Goal: Find specific page/section: Find specific page/section

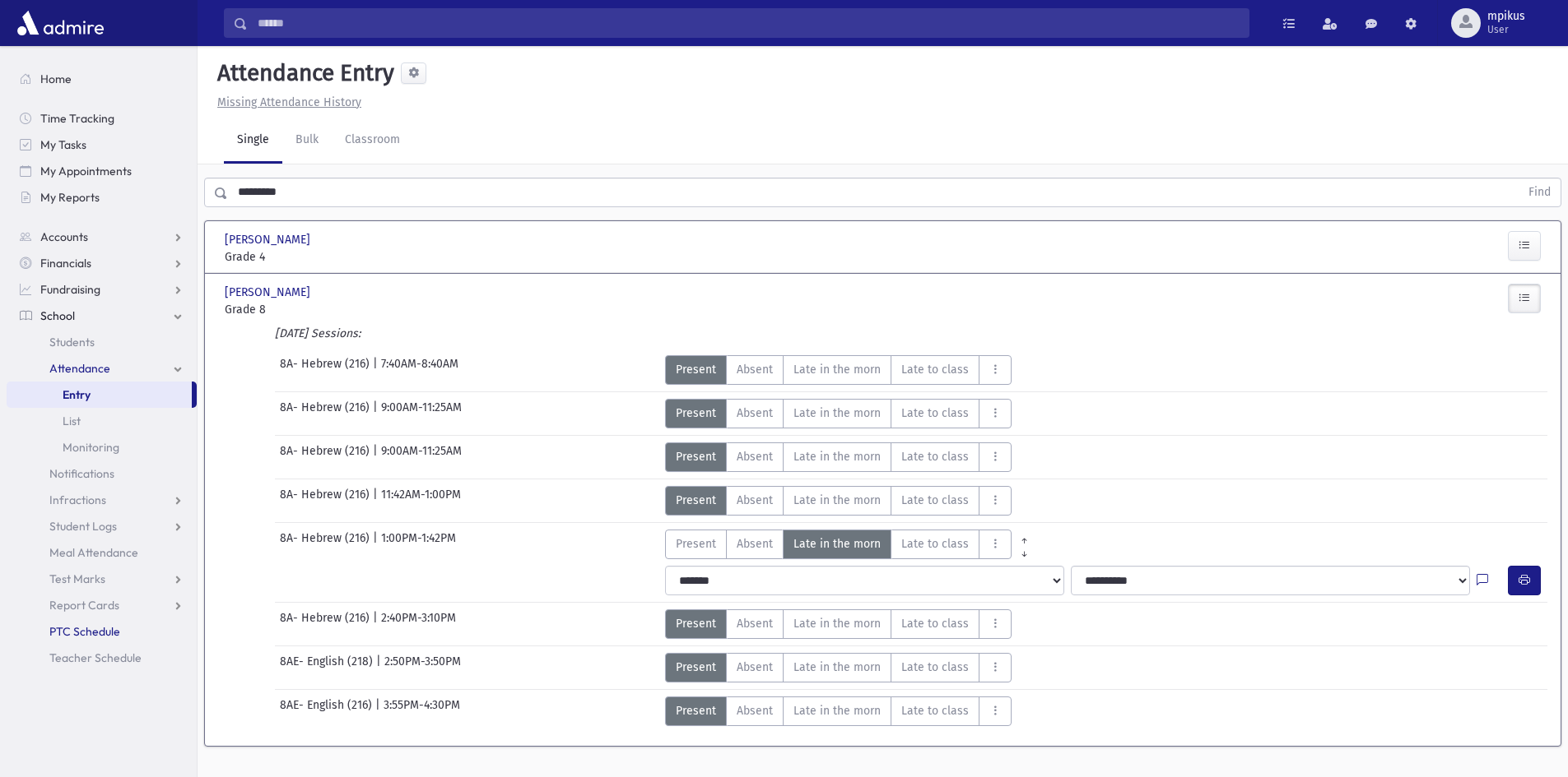
click at [74, 634] on span "PTC Schedule" at bounding box center [84, 632] width 71 height 15
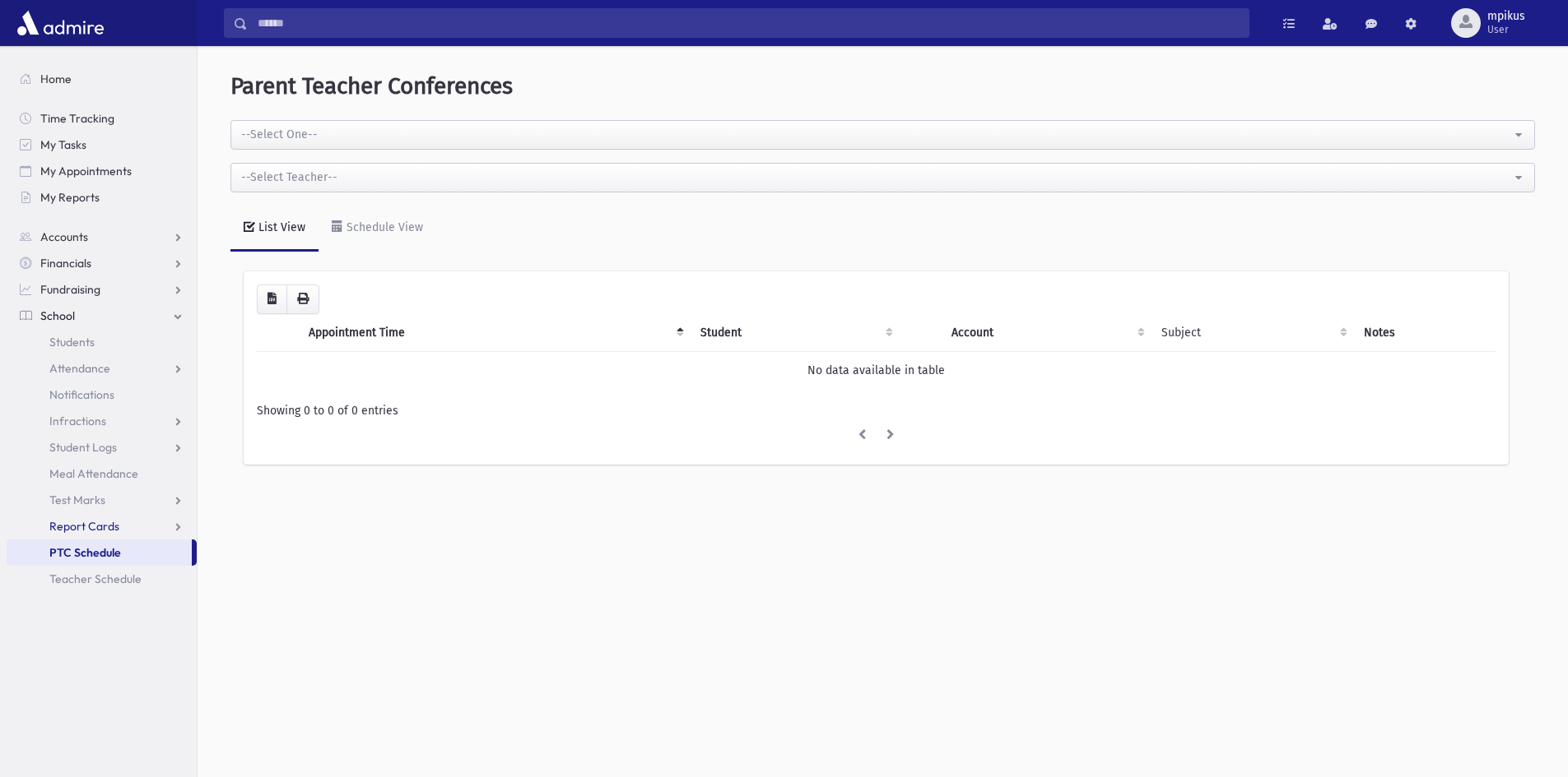
click at [88, 525] on span "Report Cards" at bounding box center [84, 527] width 70 height 15
click at [103, 636] on span "Teacher Schedule" at bounding box center [95, 632] width 93 height 15
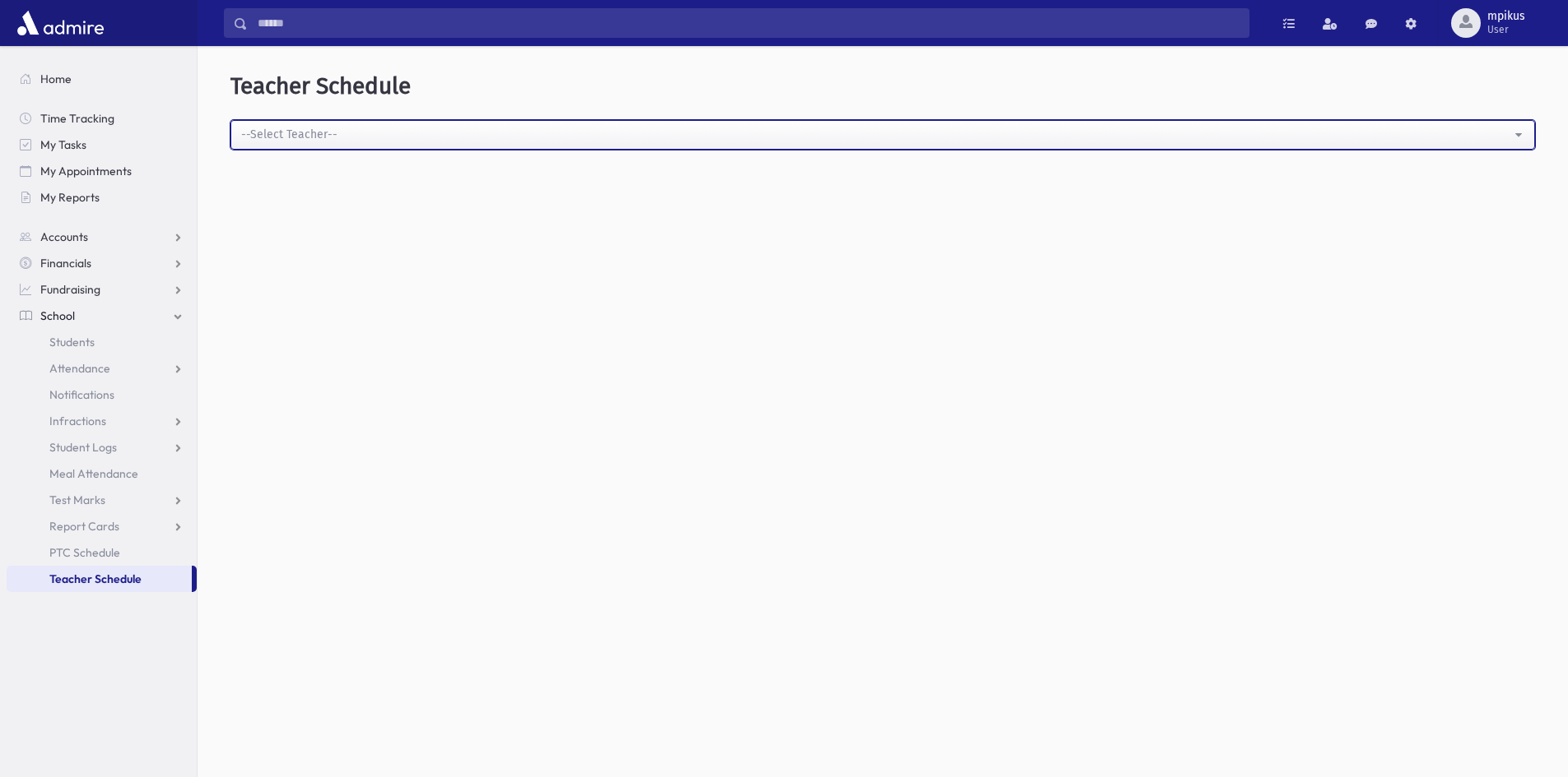
click at [319, 133] on div "--Select Teacher--" at bounding box center [876, 134] width 1270 height 18
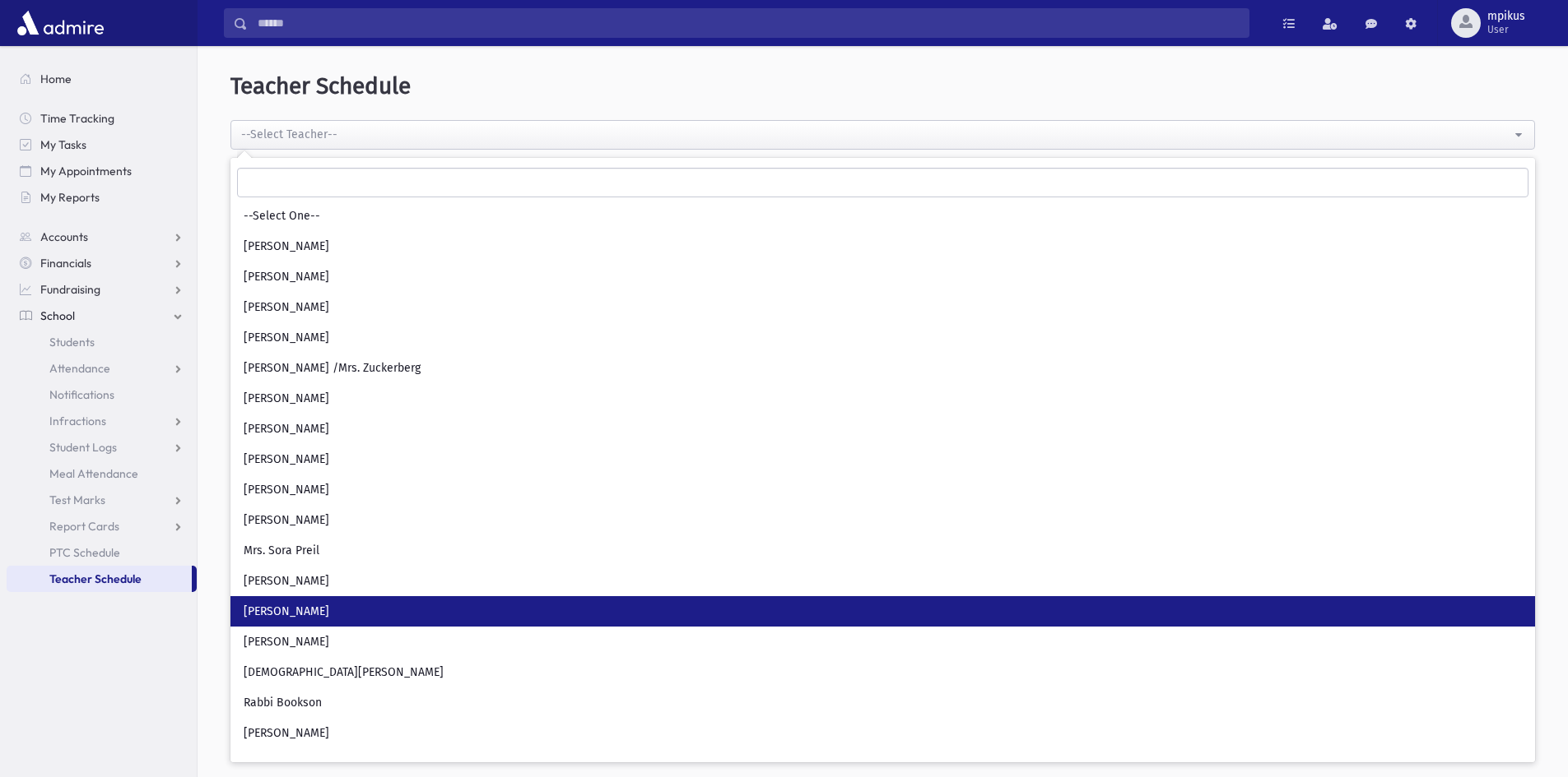
click at [349, 609] on link "Rabbi Applebaum" at bounding box center [882, 611] width 1304 height 31
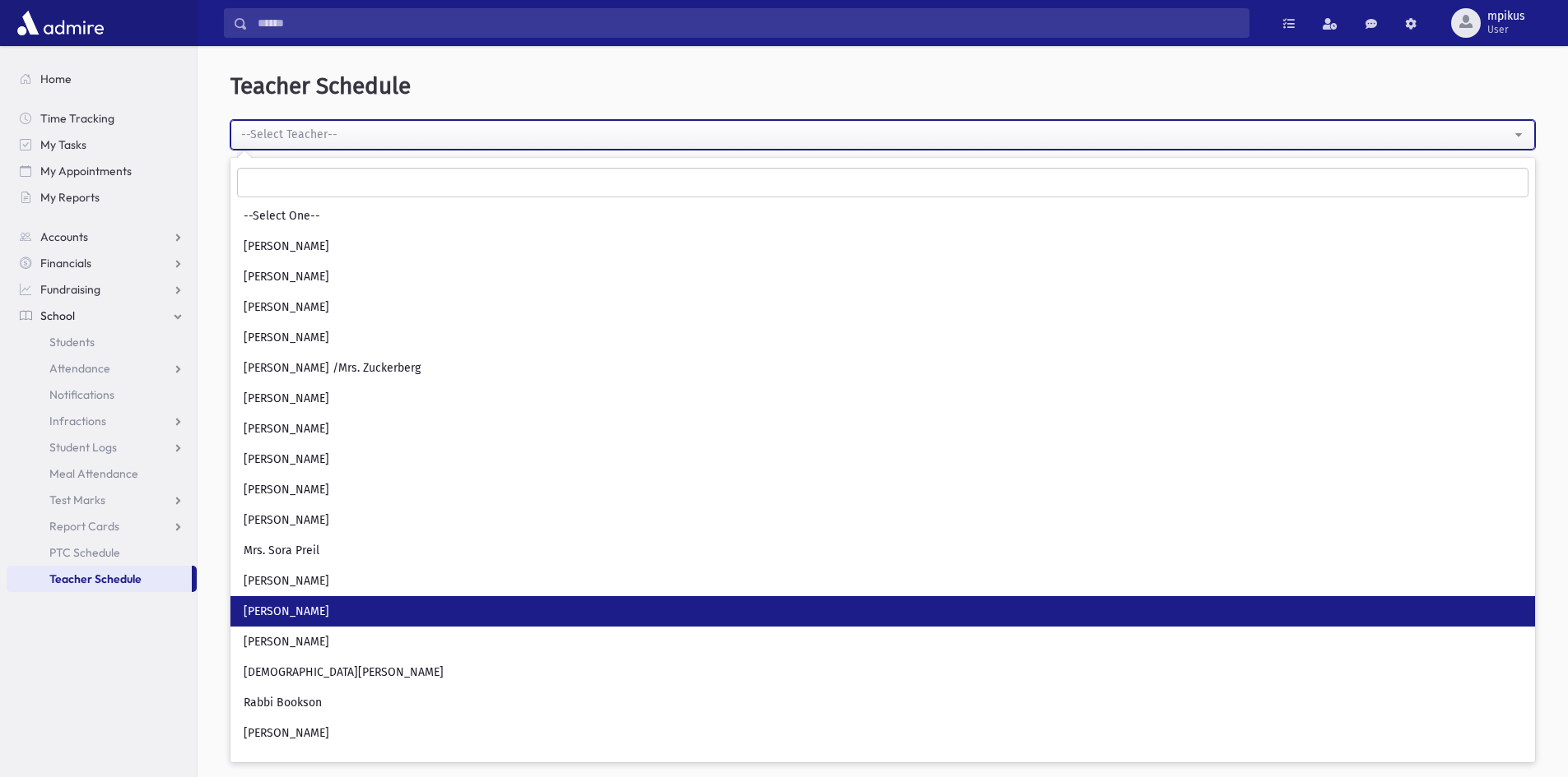
select select "***"
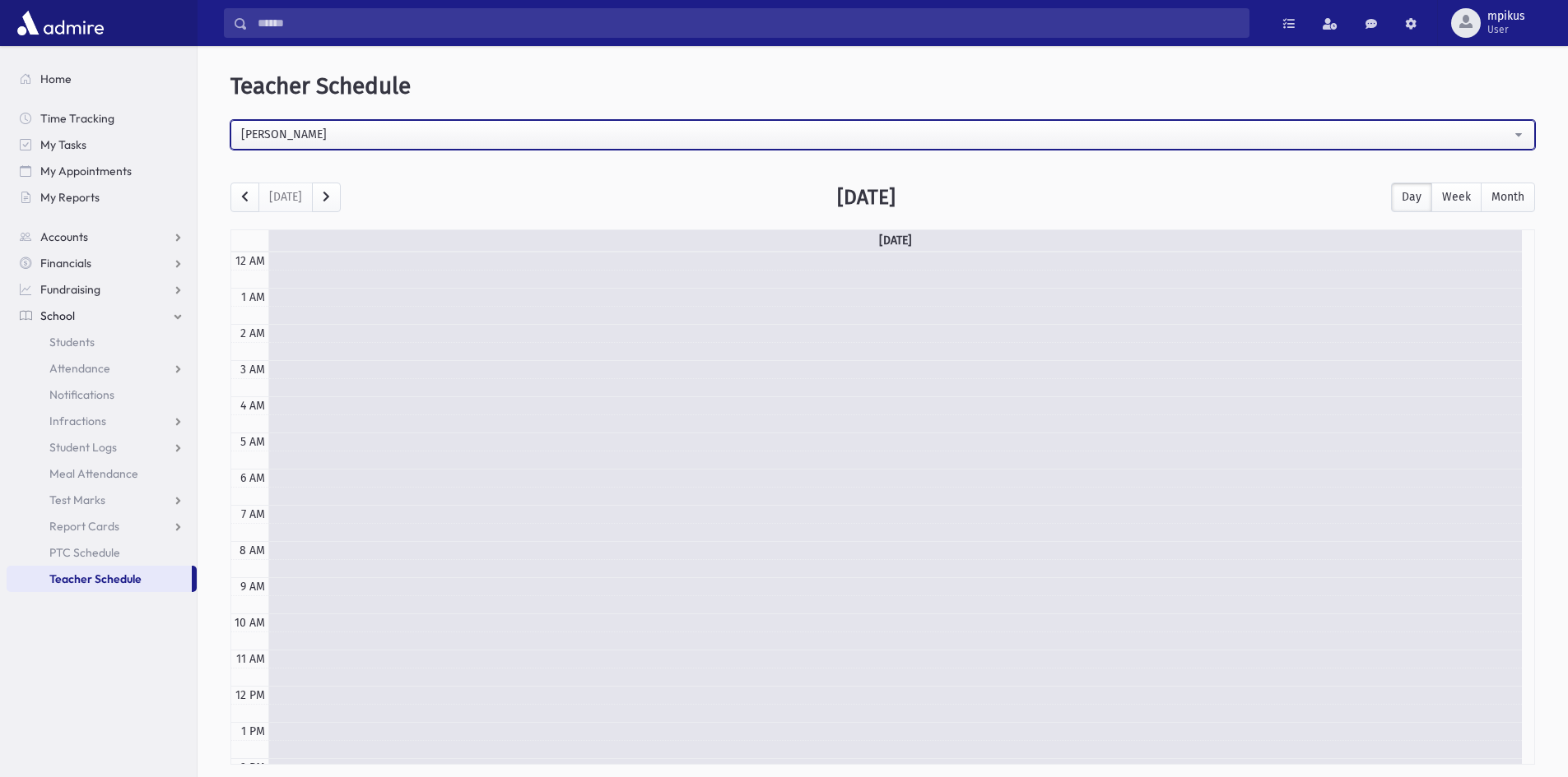
scroll to position [218, 0]
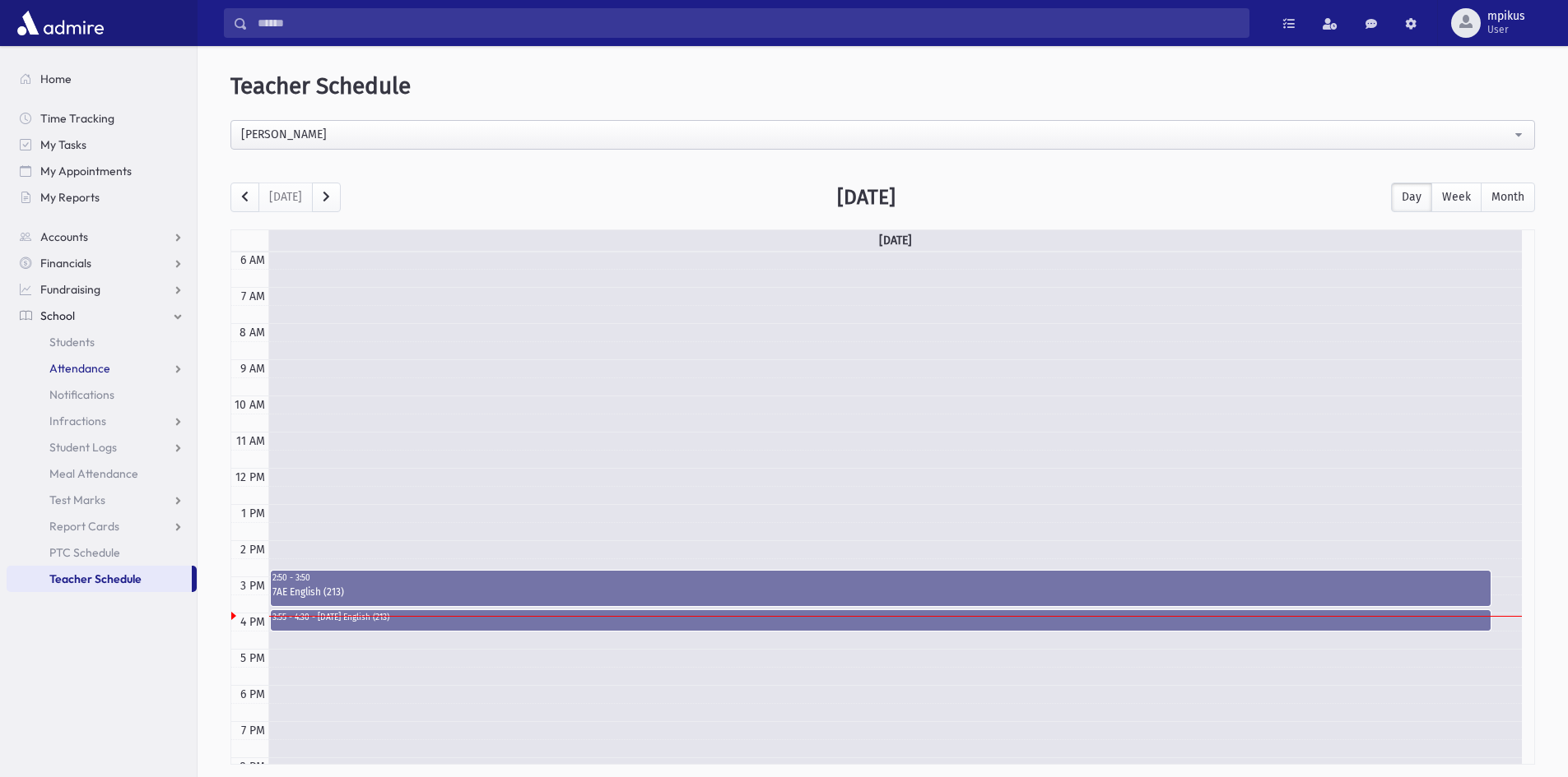
click at [62, 374] on span "Attendance" at bounding box center [79, 368] width 61 height 15
click at [71, 393] on span "Entry" at bounding box center [77, 395] width 28 height 15
